Goal: Task Accomplishment & Management: Use online tool/utility

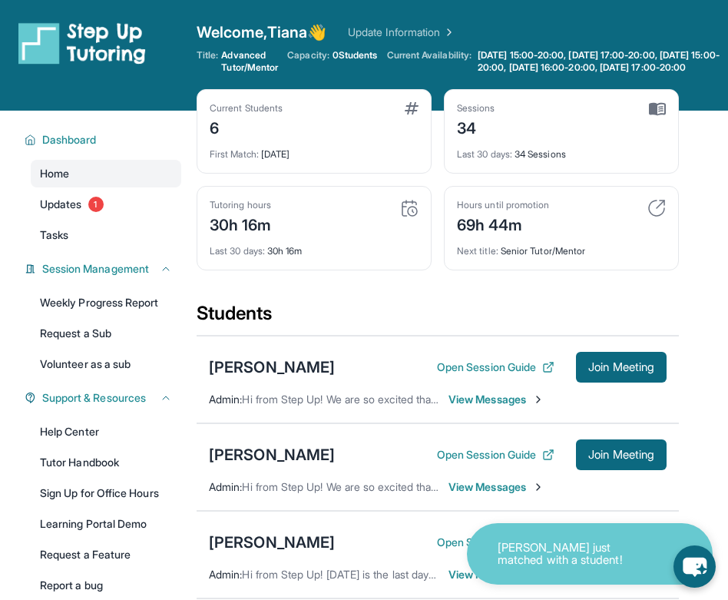
click at [498, 301] on div "Current Students 6 First Match : [DATE] Sessions 34 Last 30 days : 34 Sessions …" at bounding box center [438, 195] width 482 height 212
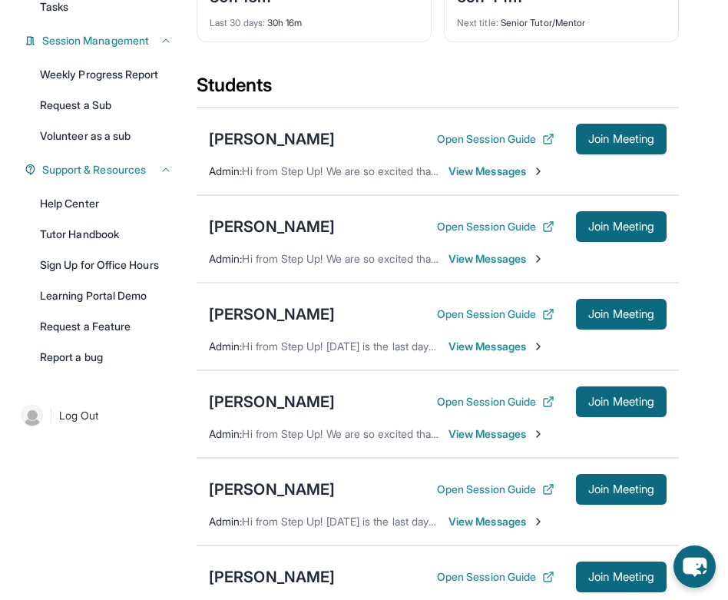
scroll to position [230, 0]
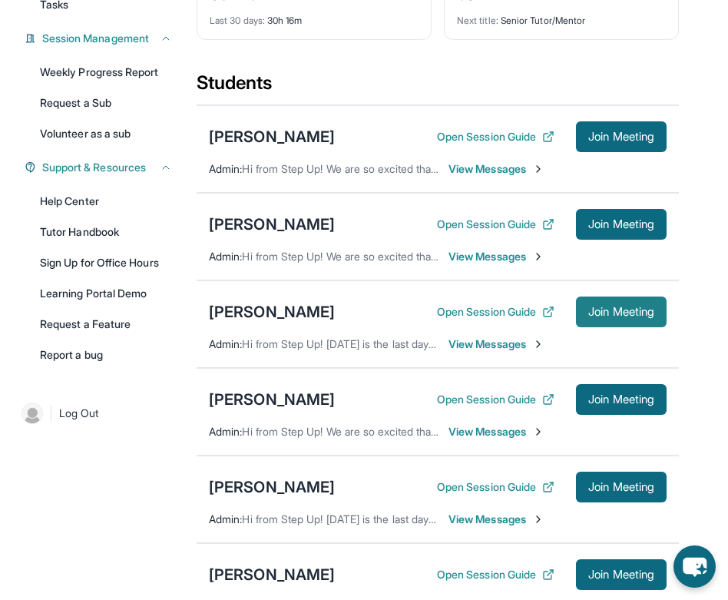
click at [588, 317] on span "Join Meeting" at bounding box center [621, 311] width 66 height 9
